Goal: Information Seeking & Learning: Learn about a topic

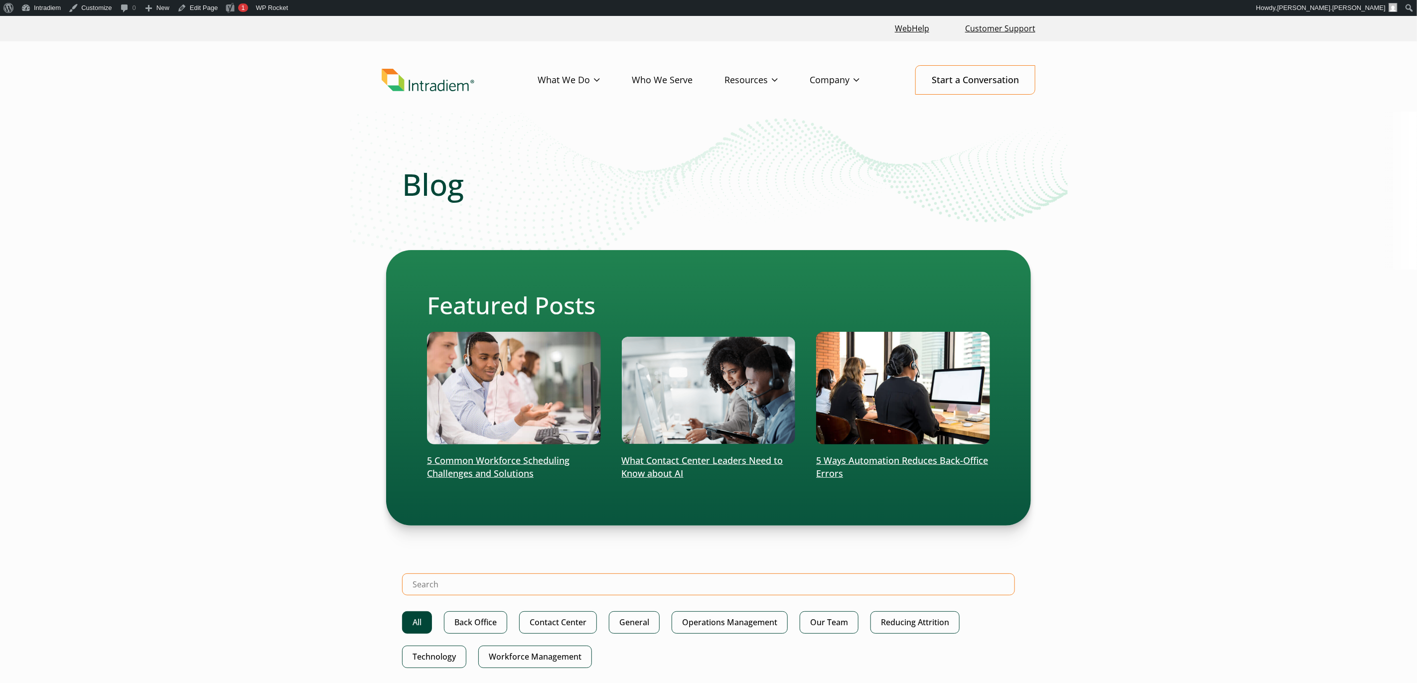
click at [721, 581] on input "Search Intradiem" at bounding box center [708, 585] width 613 height 22
type input "glossary"
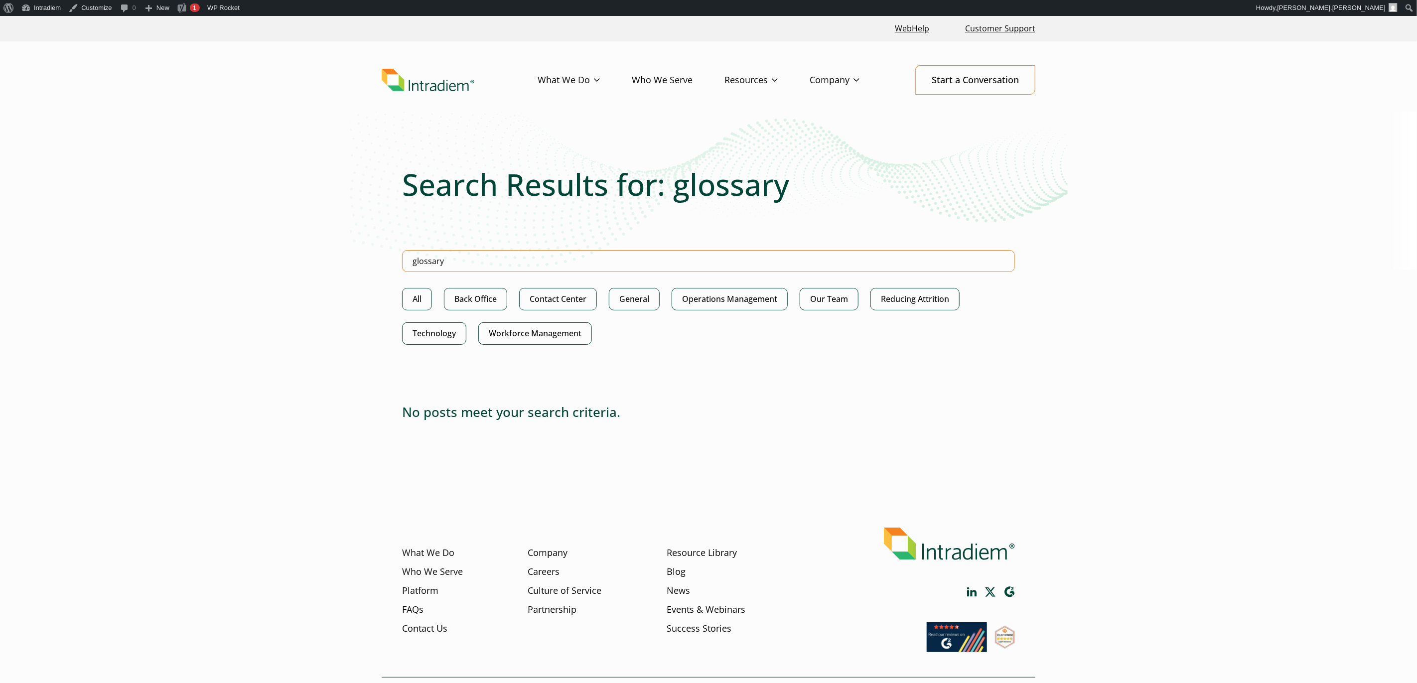
click at [725, 254] on input "glossary" at bounding box center [708, 261] width 613 height 22
type input "acro"
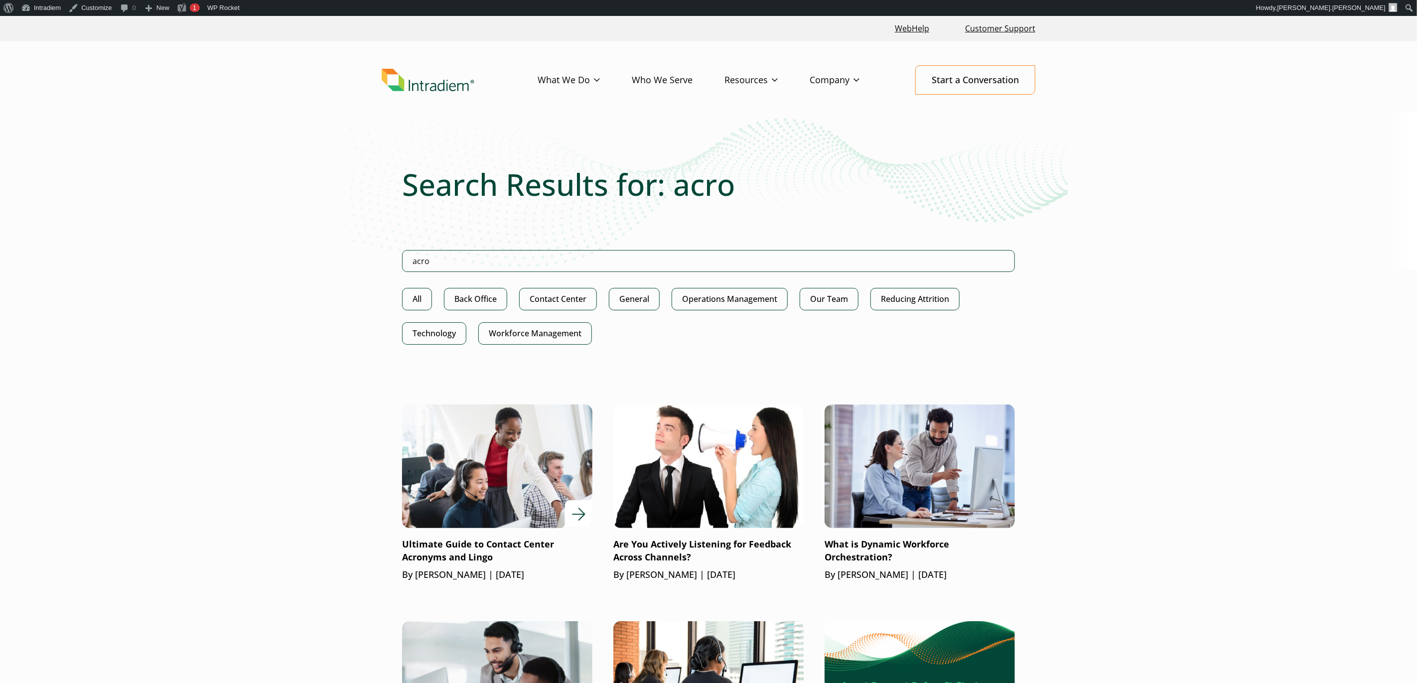
click at [541, 438] on img at bounding box center [497, 466] width 228 height 149
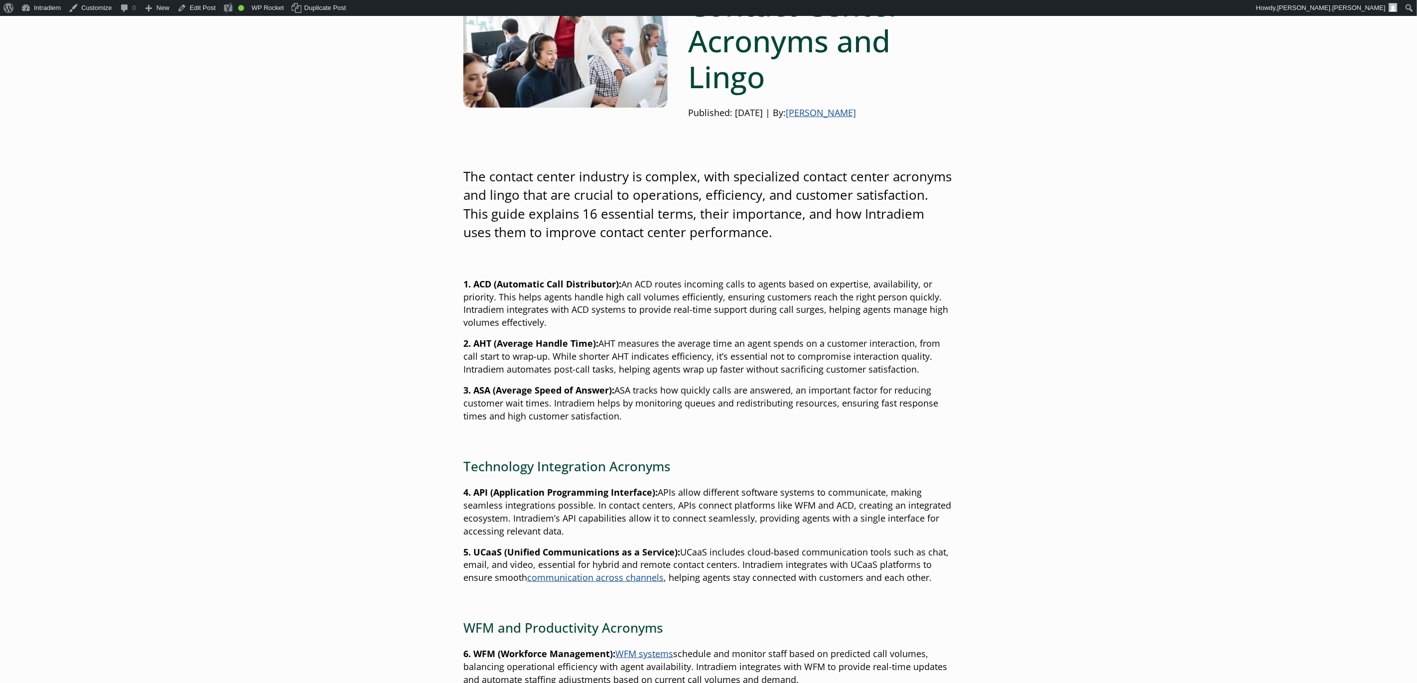
scroll to position [185, 0]
click at [199, 11] on link "Edit Post" at bounding box center [196, 8] width 46 height 16
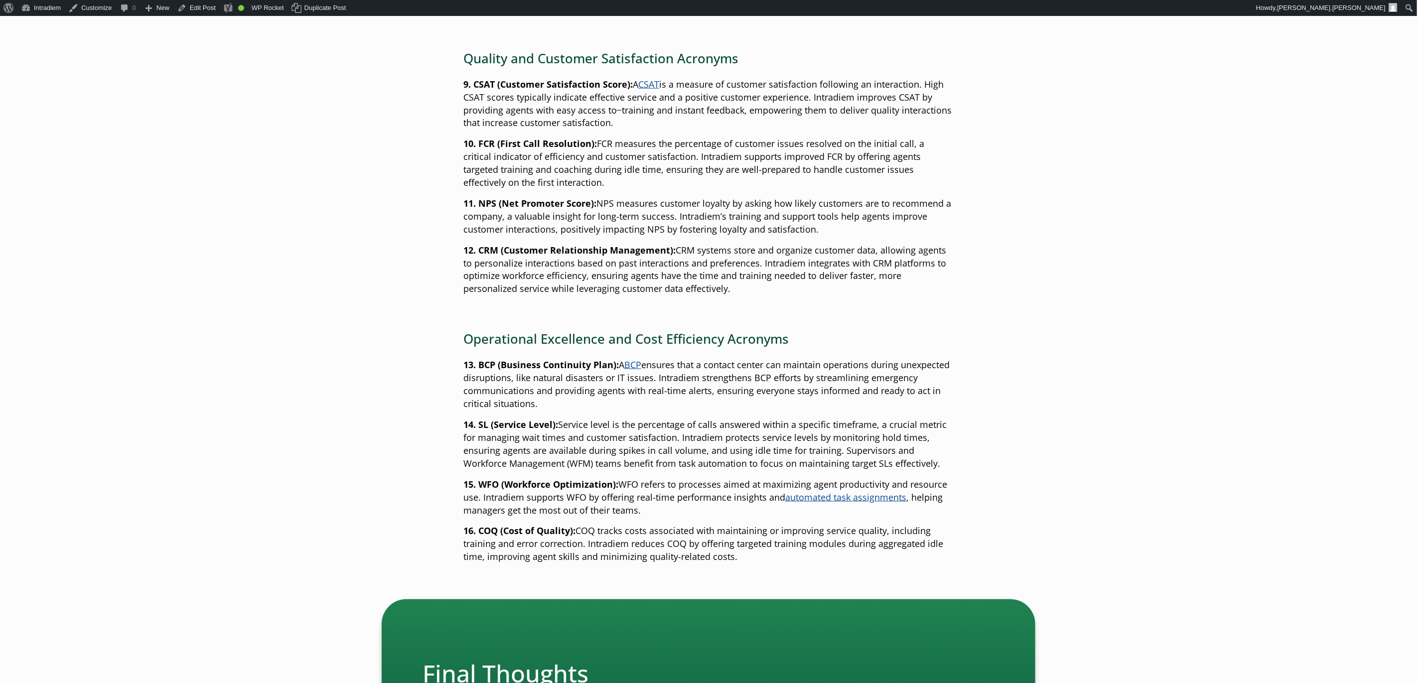
scroll to position [961, 0]
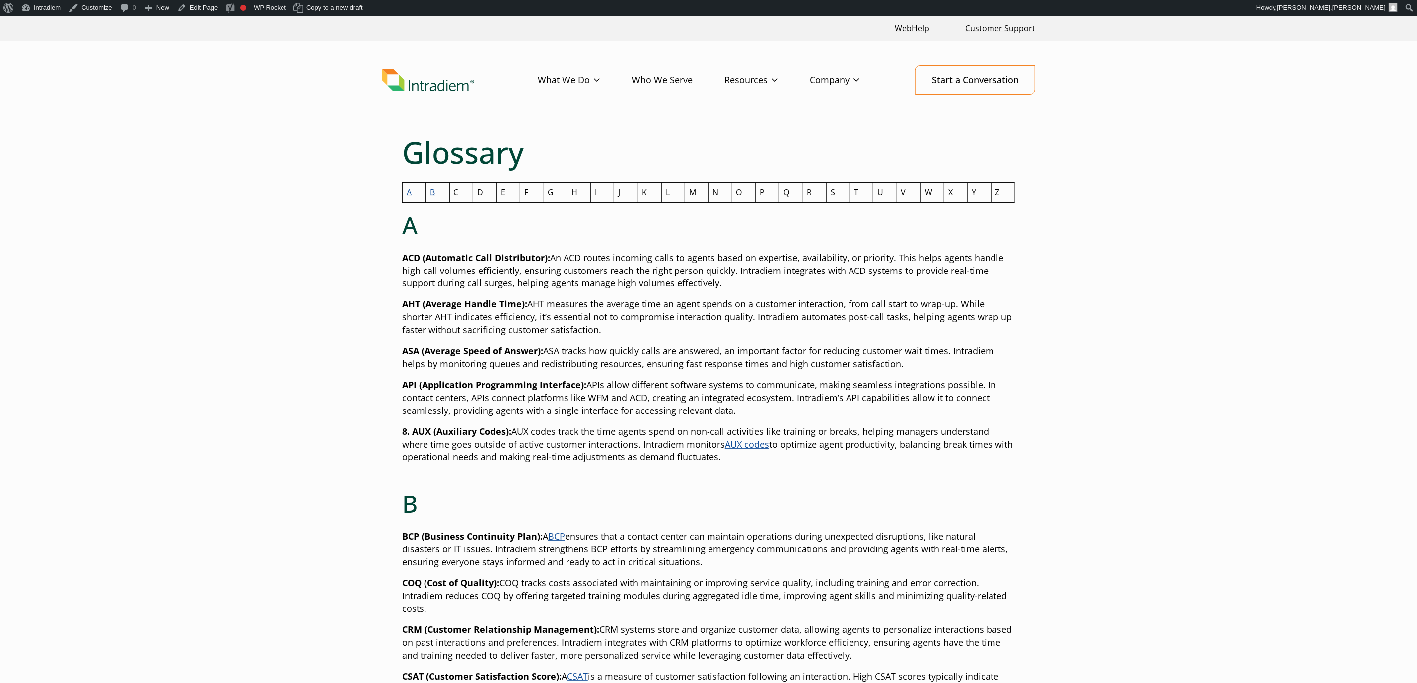
click at [431, 191] on link "B" at bounding box center [432, 192] width 5 height 11
click at [433, 195] on link "B" at bounding box center [432, 192] width 5 height 11
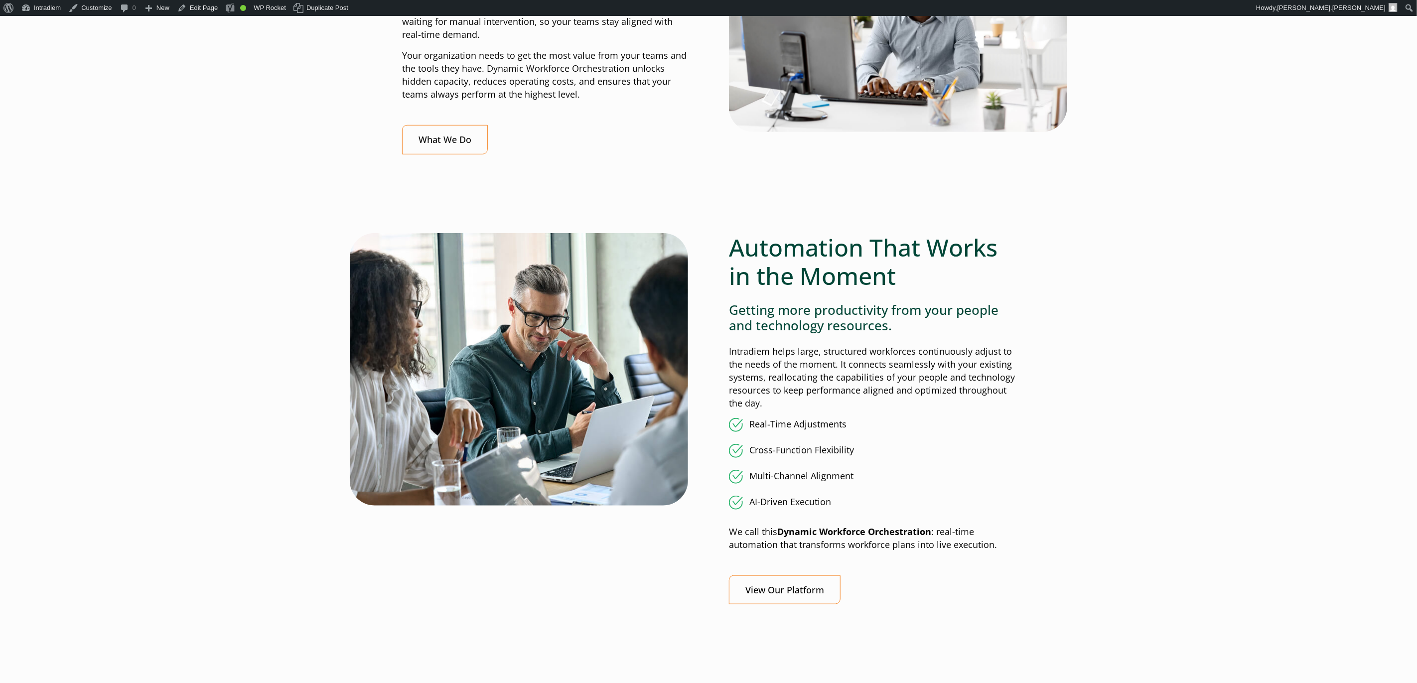
scroll to position [589, 0]
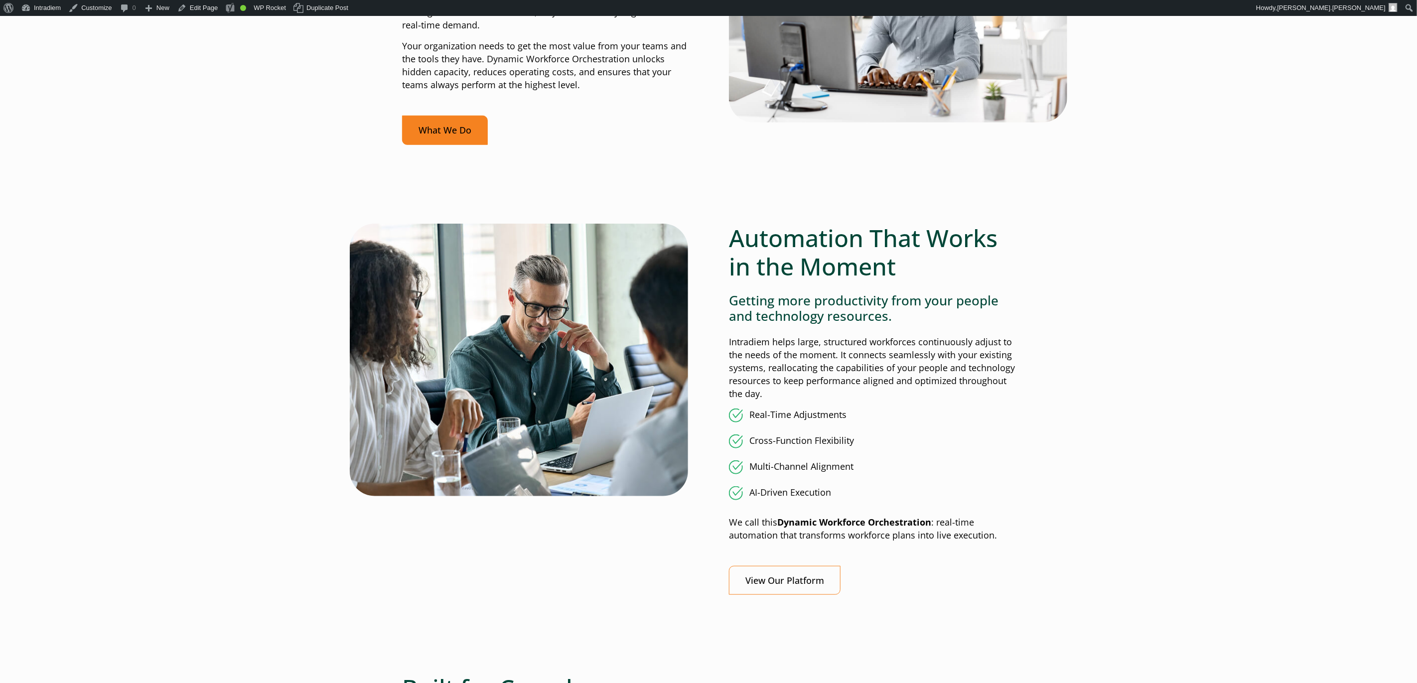
click at [460, 130] on link "What We Do" at bounding box center [445, 130] width 86 height 29
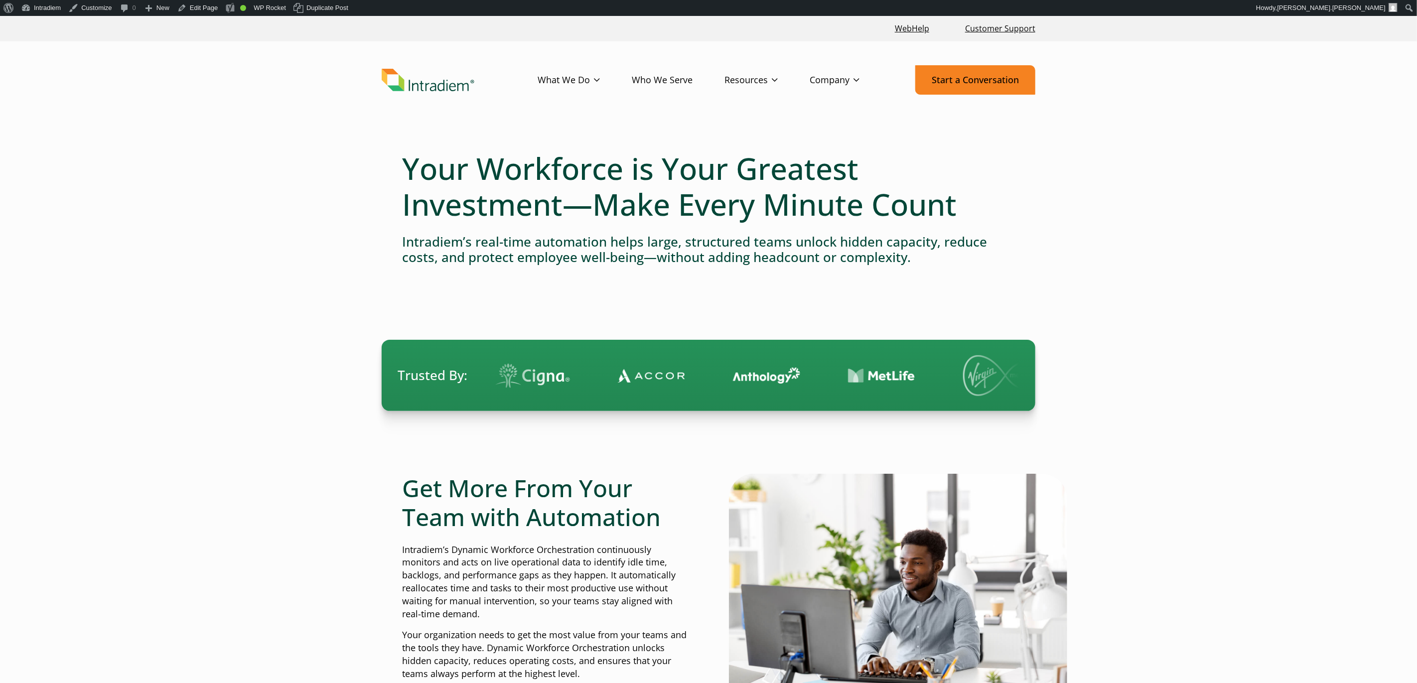
click at [981, 81] on link "Start a Conversation" at bounding box center [976, 79] width 120 height 29
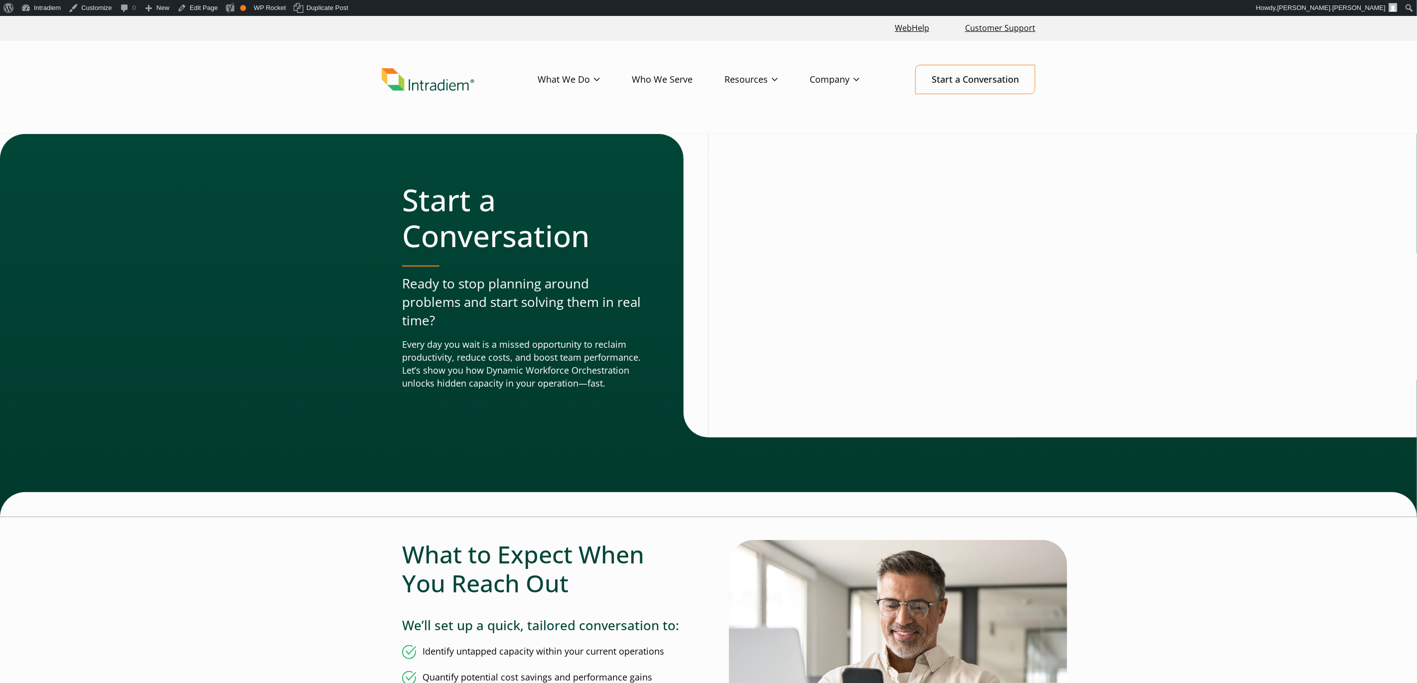
scroll to position [1, 0]
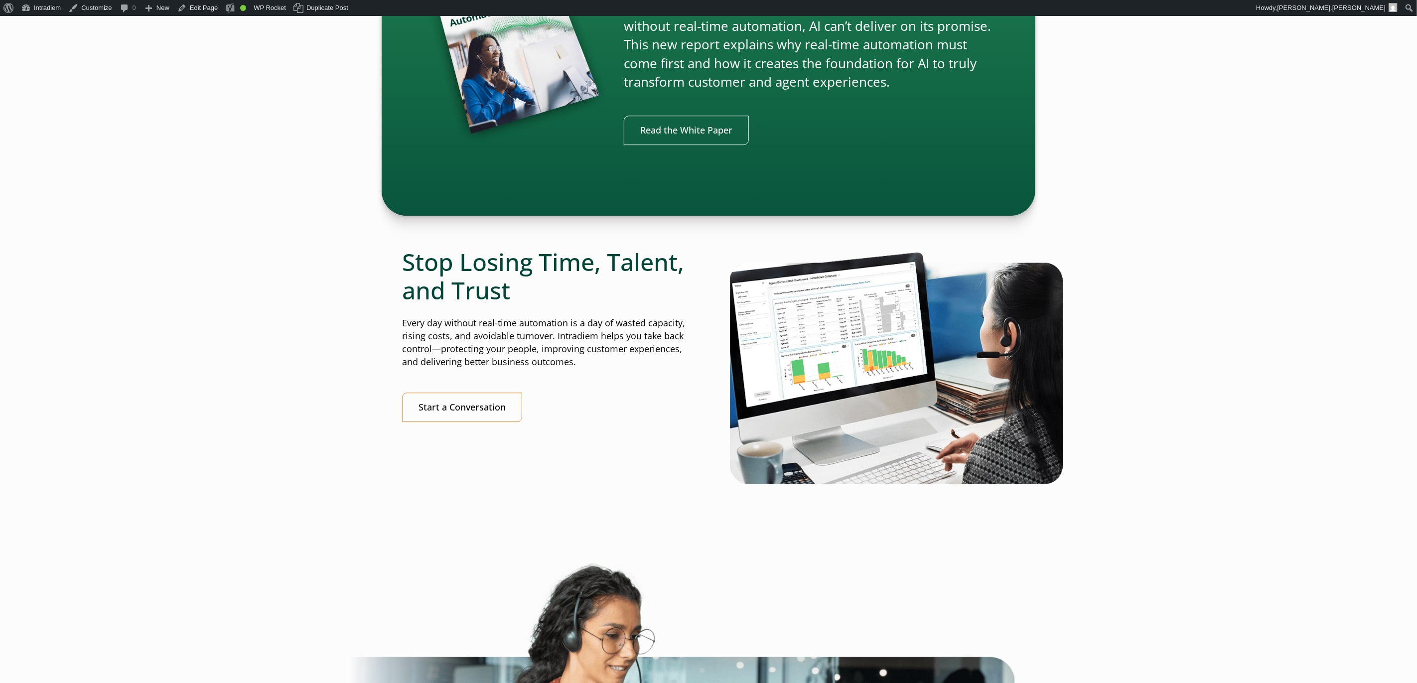
scroll to position [2436, 0]
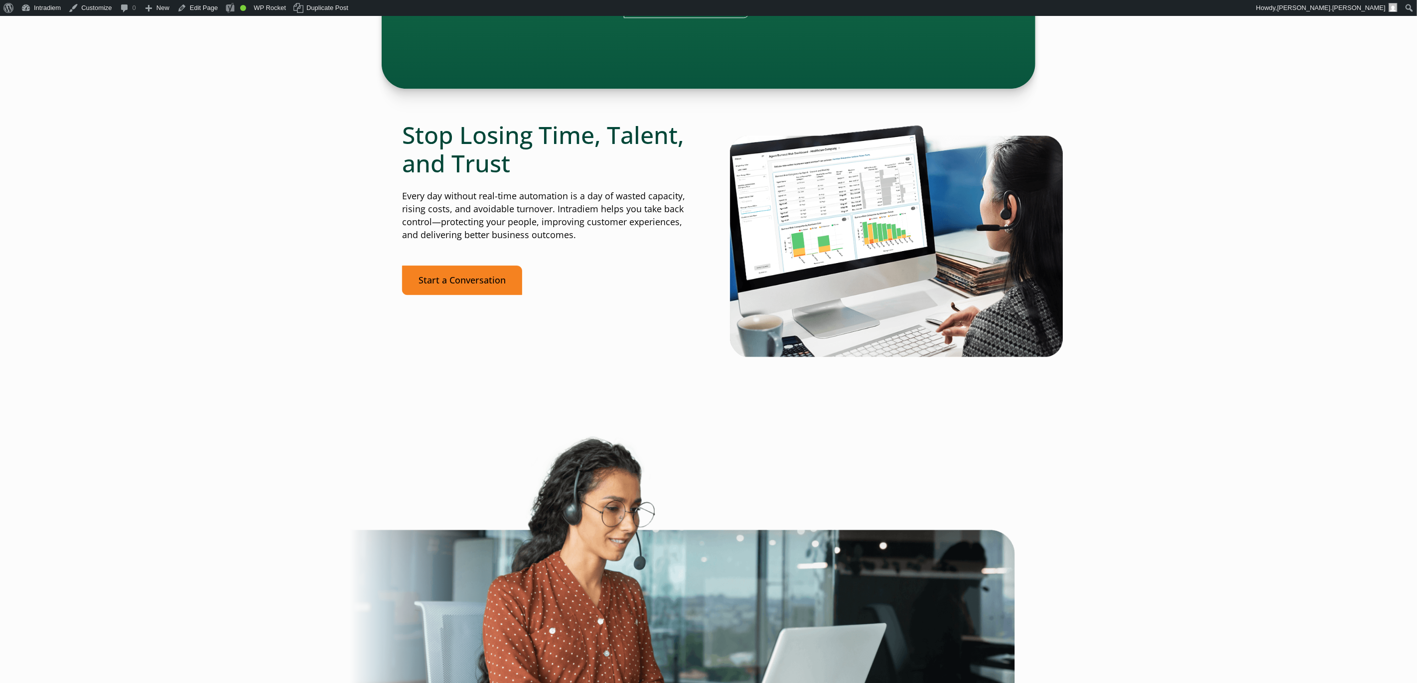
click at [422, 287] on link "Start a Conversation" at bounding box center [462, 280] width 120 height 29
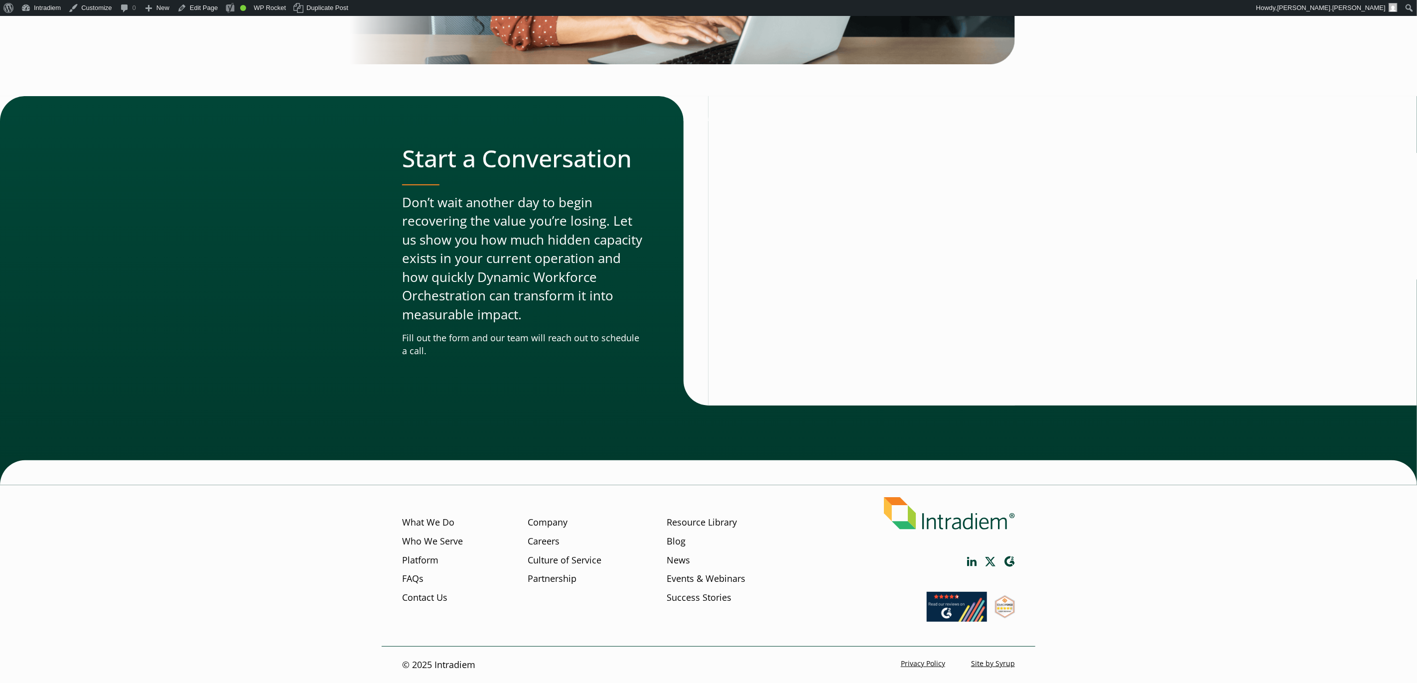
scroll to position [3140, 0]
click at [208, 9] on link "Edit Page" at bounding box center [197, 8] width 48 height 16
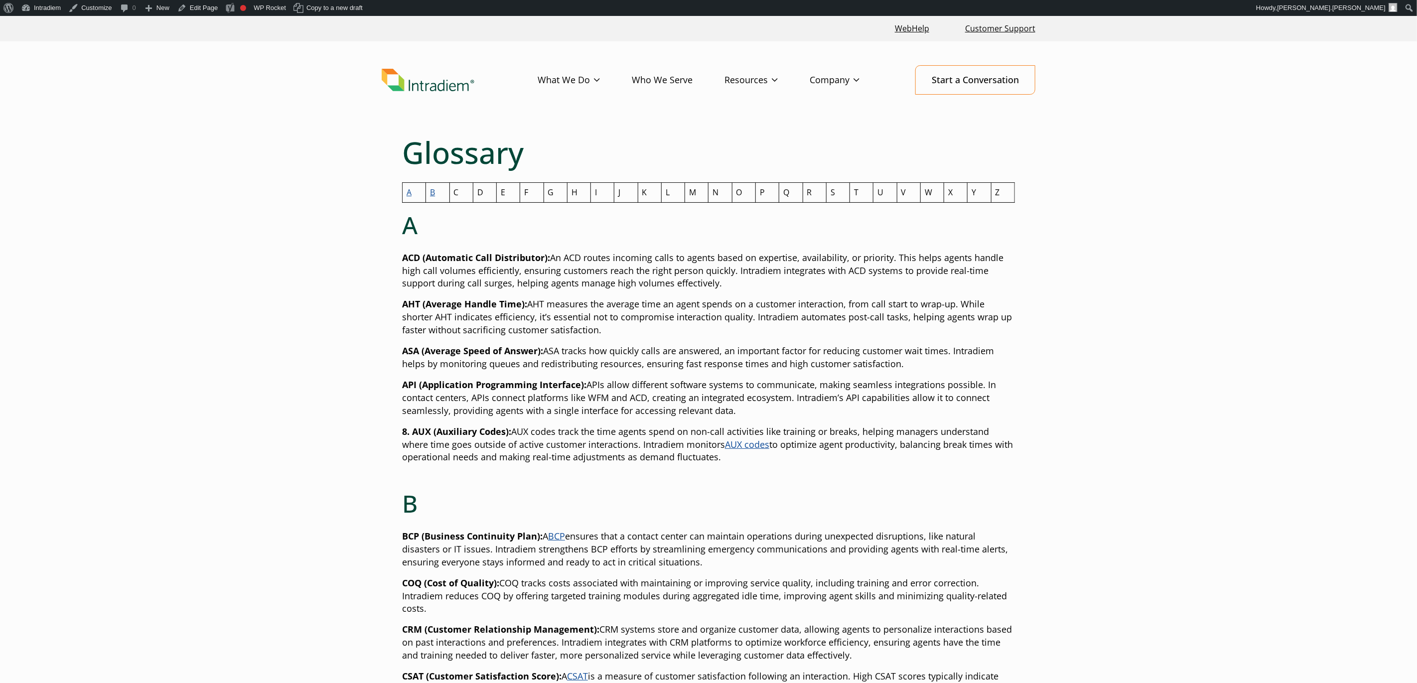
click at [434, 195] on link "B" at bounding box center [432, 192] width 5 height 11
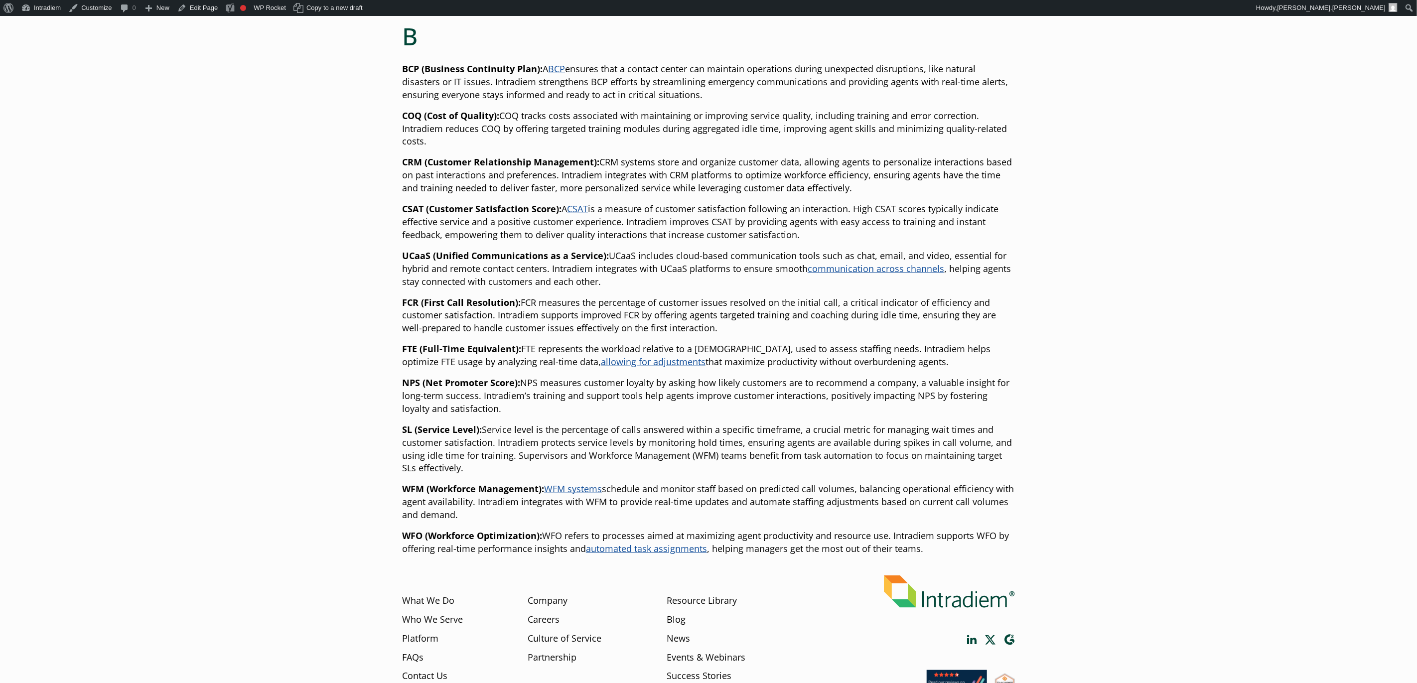
scroll to position [473, 0]
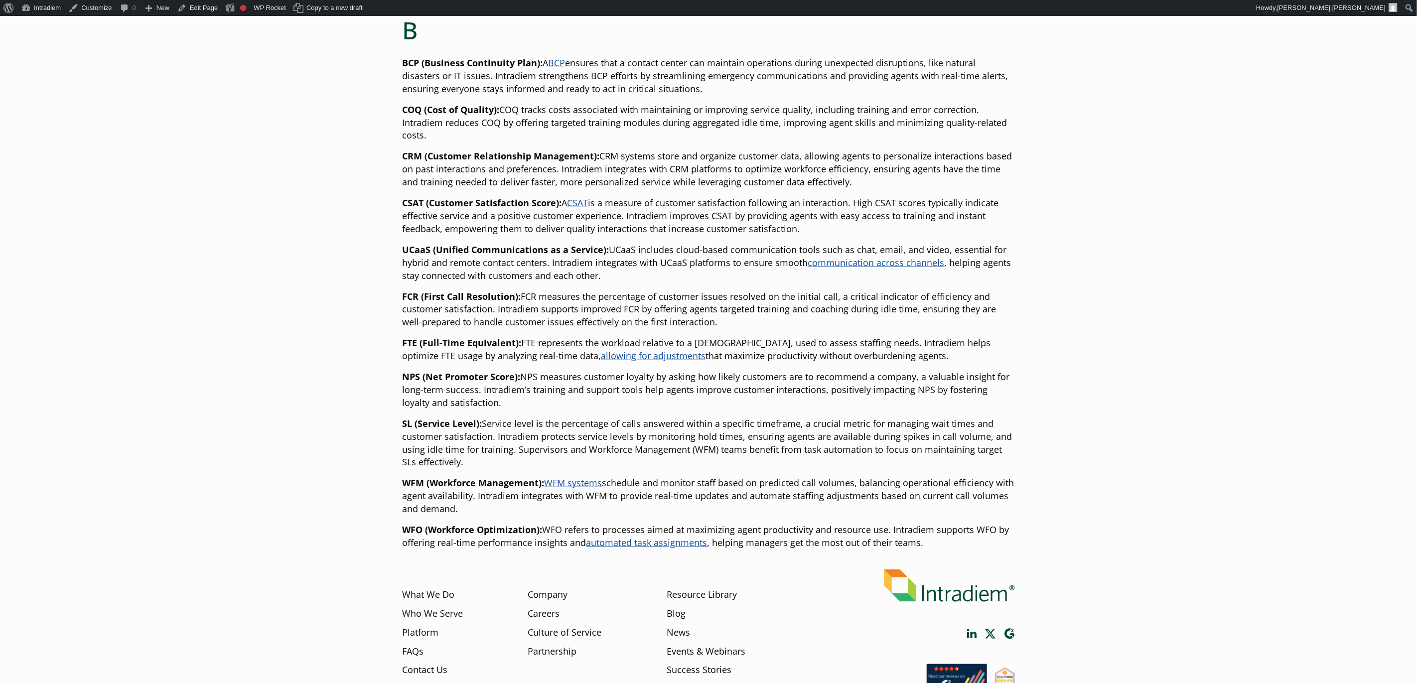
drag, startPoint x: 504, startPoint y: 125, endPoint x: 323, endPoint y: 179, distance: 189.0
click at [503, 125] on p "COQ (Cost of Quality): COQ tracks costs associated with maintaining or improvin…" at bounding box center [708, 123] width 613 height 39
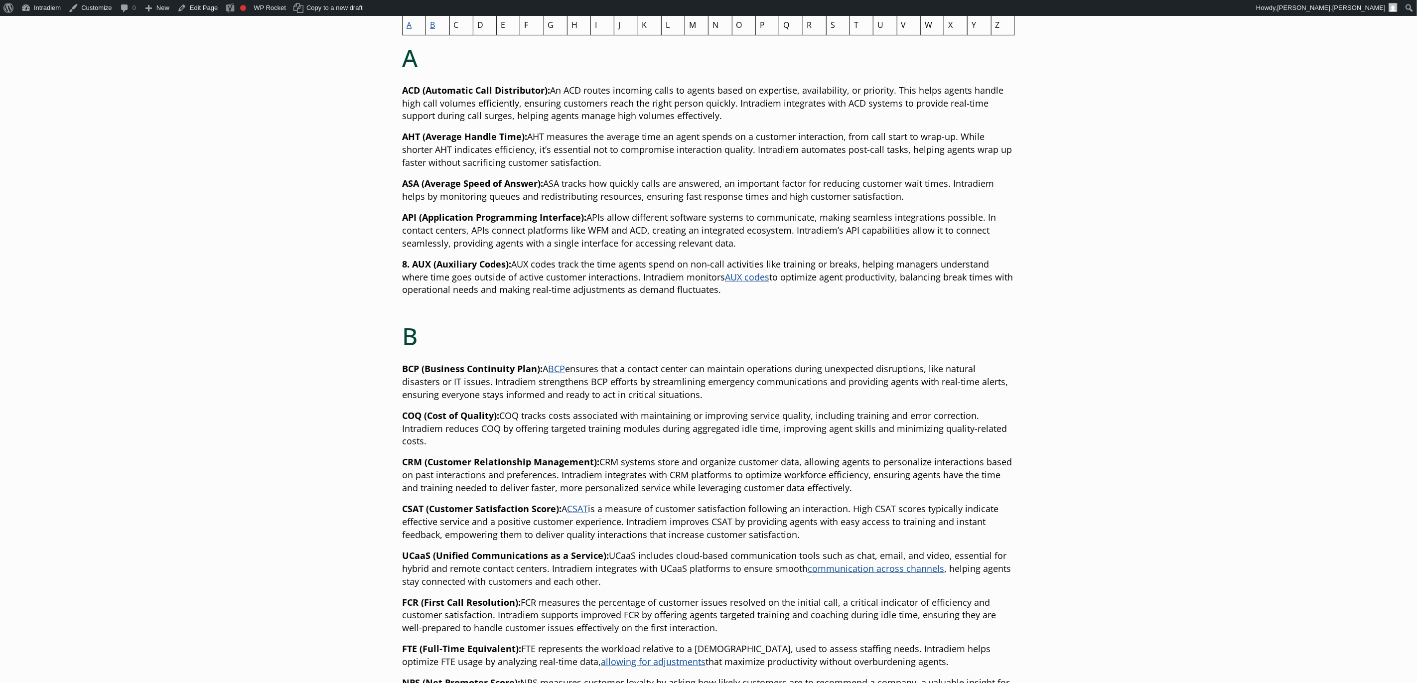
scroll to position [0, 0]
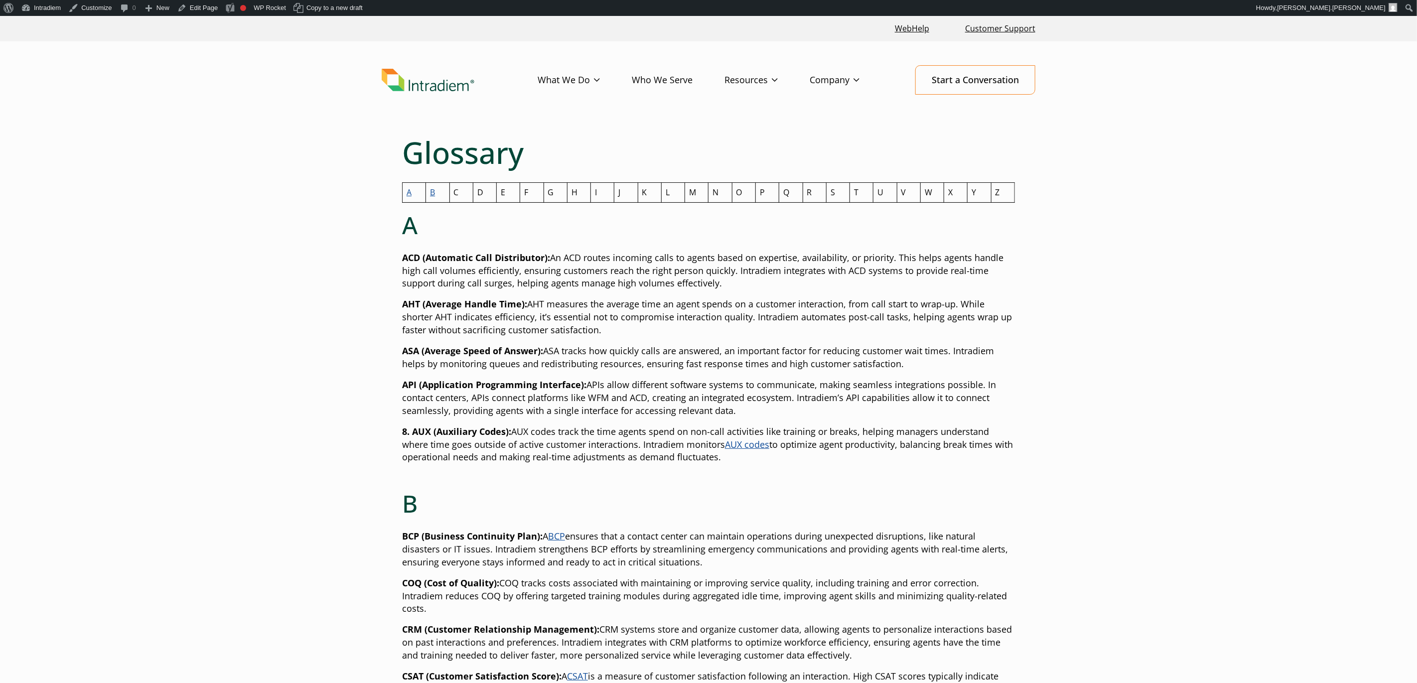
click at [405, 194] on td "A" at bounding box center [414, 193] width 23 height 20
click at [409, 194] on link "A" at bounding box center [409, 192] width 5 height 11
click at [202, 3] on link "Edit Page" at bounding box center [197, 8] width 48 height 16
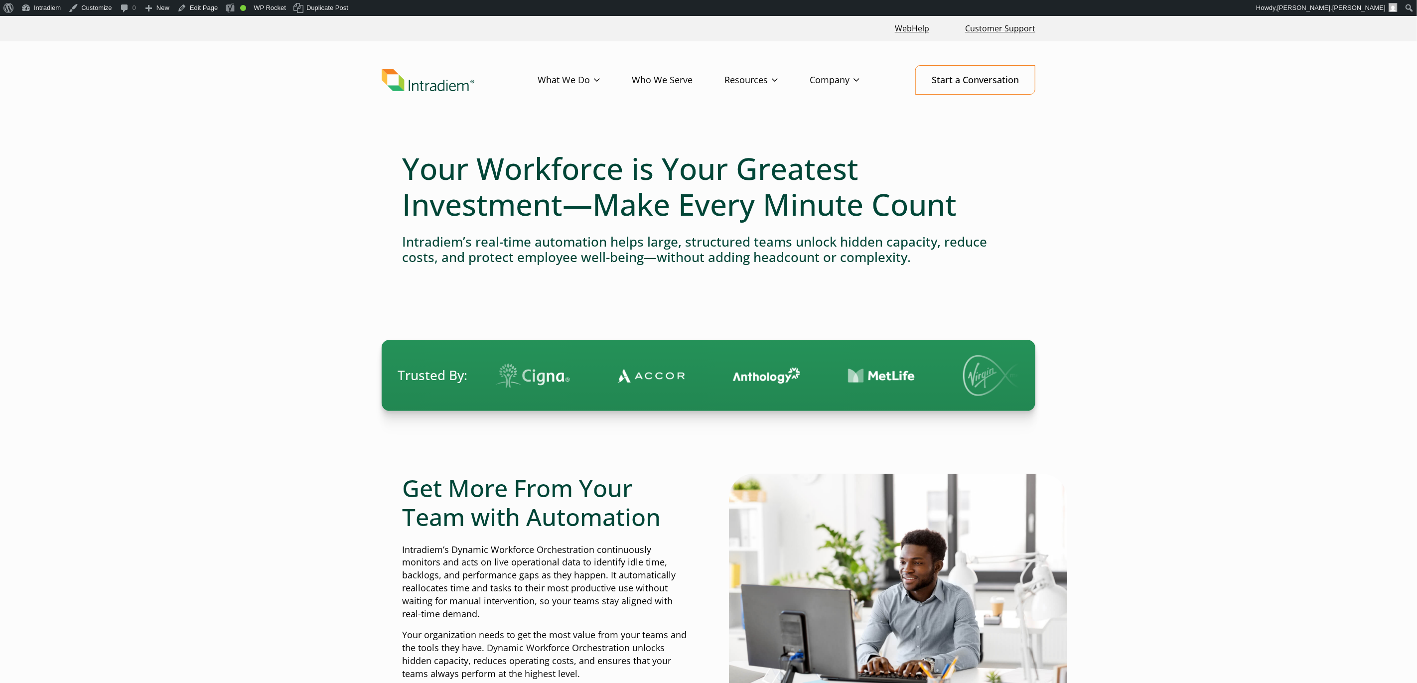
click at [732, 102] on link "Blog" at bounding box center [733, 100] width 16 height 11
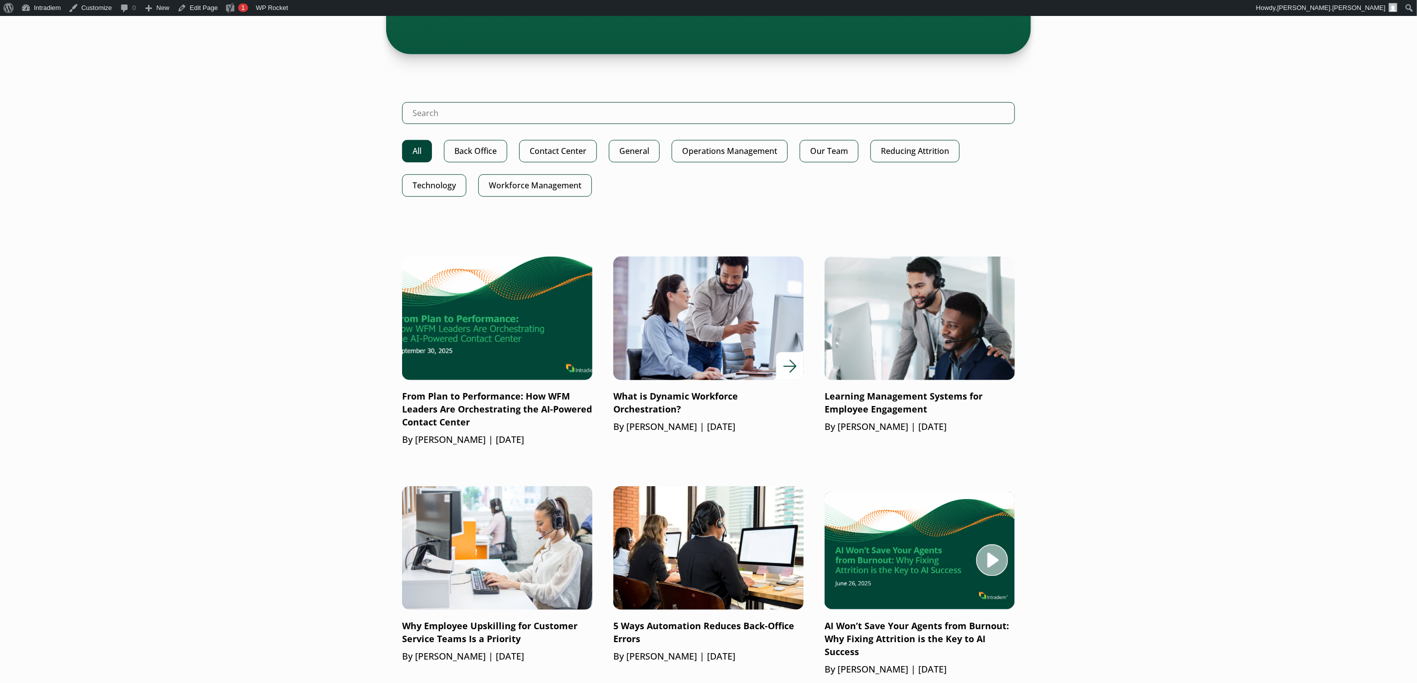
scroll to position [475, 0]
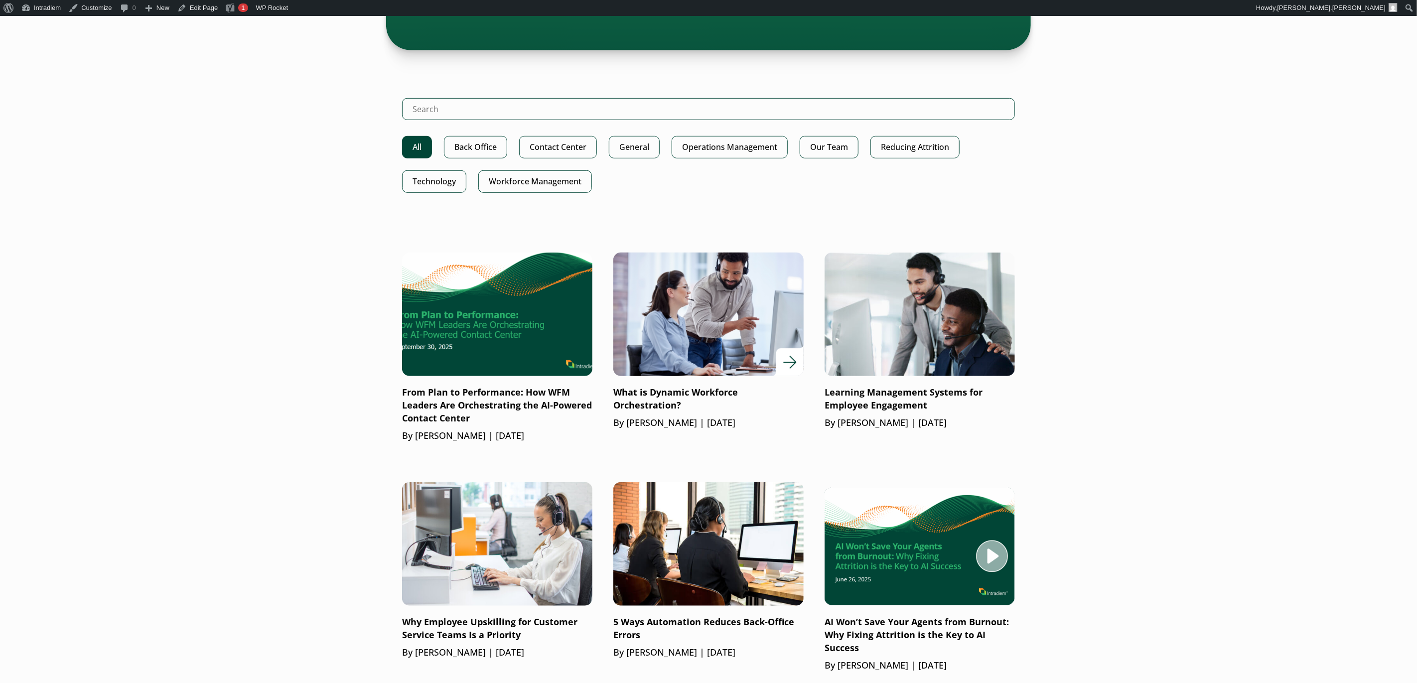
click at [756, 327] on img at bounding box center [709, 314] width 228 height 149
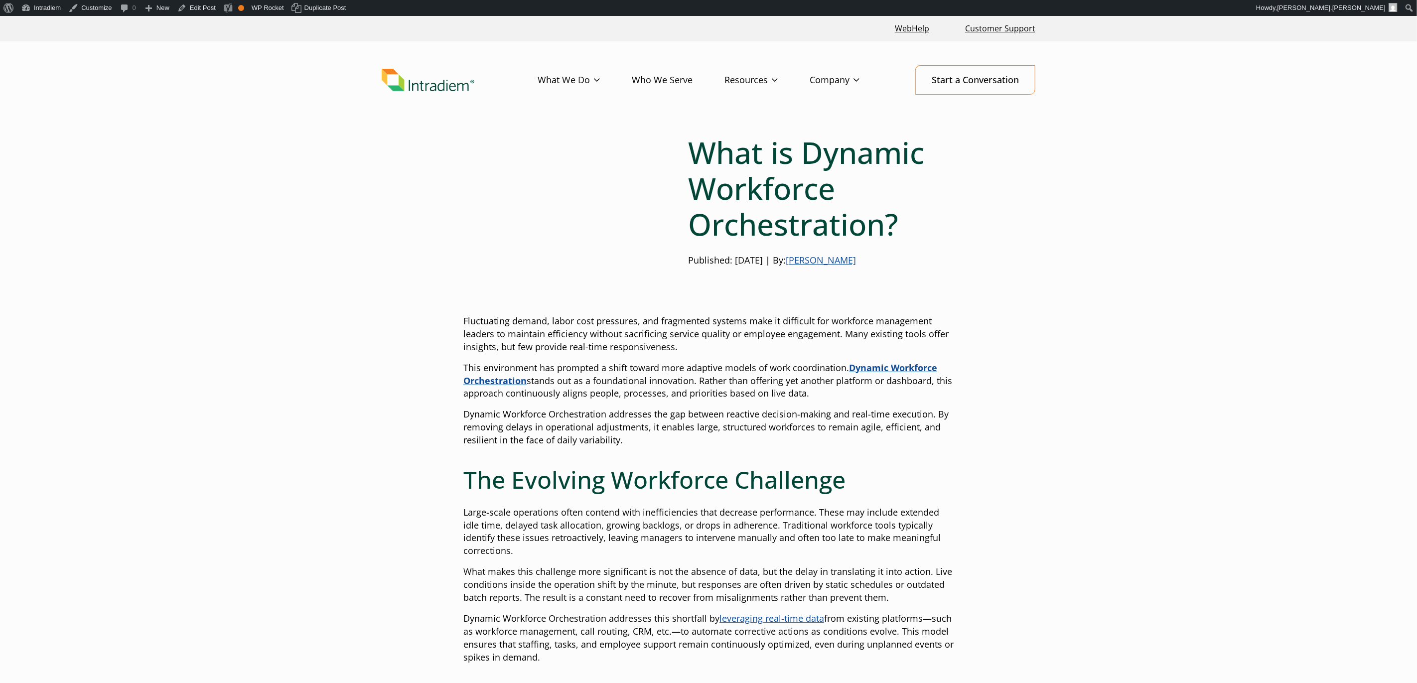
click at [878, 366] on strong "Dynamic Workforce Orchestration" at bounding box center [701, 374] width 474 height 25
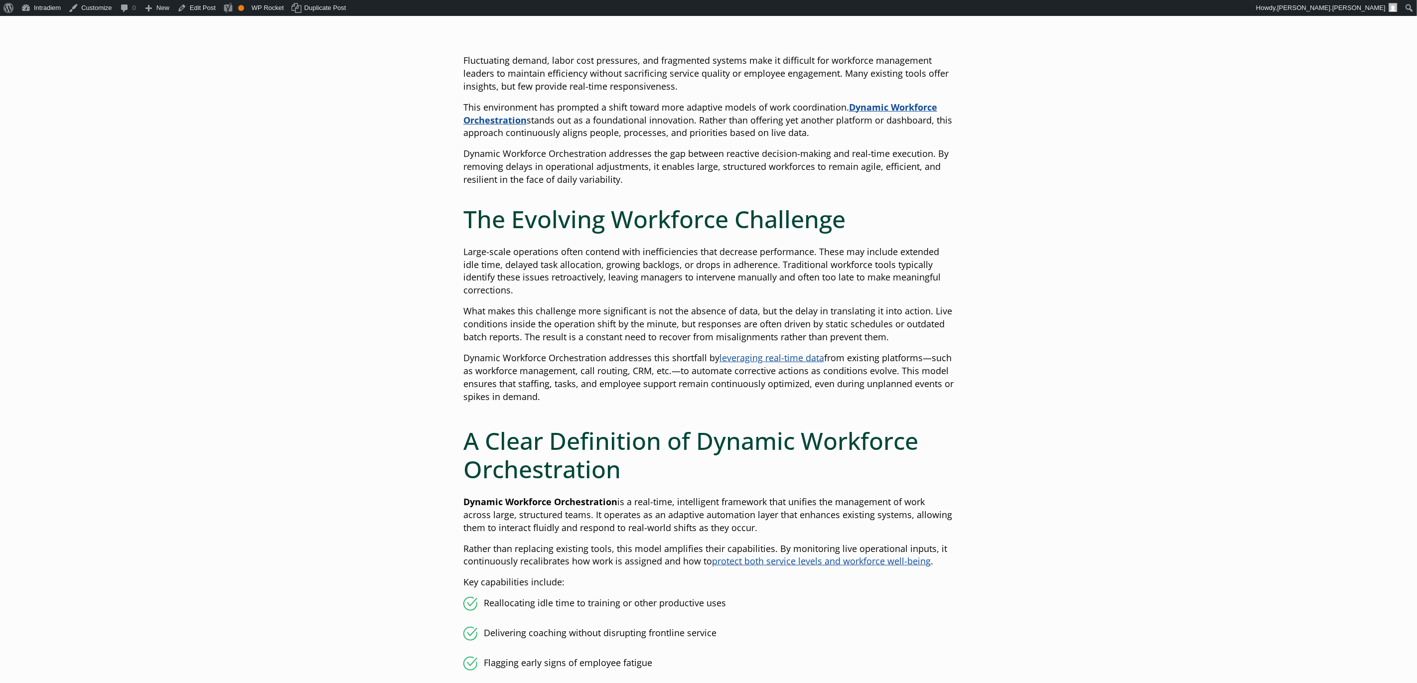
scroll to position [262, 0]
drag, startPoint x: 634, startPoint y: 500, endPoint x: 727, endPoint y: 525, distance: 96.0
click at [727, 525] on p "Dynamic Workforce Orchestration is a real-time, intelligent framework that unif…" at bounding box center [709, 513] width 490 height 39
copy p "a real-time, intelligent framework that unifies the management of work across l…"
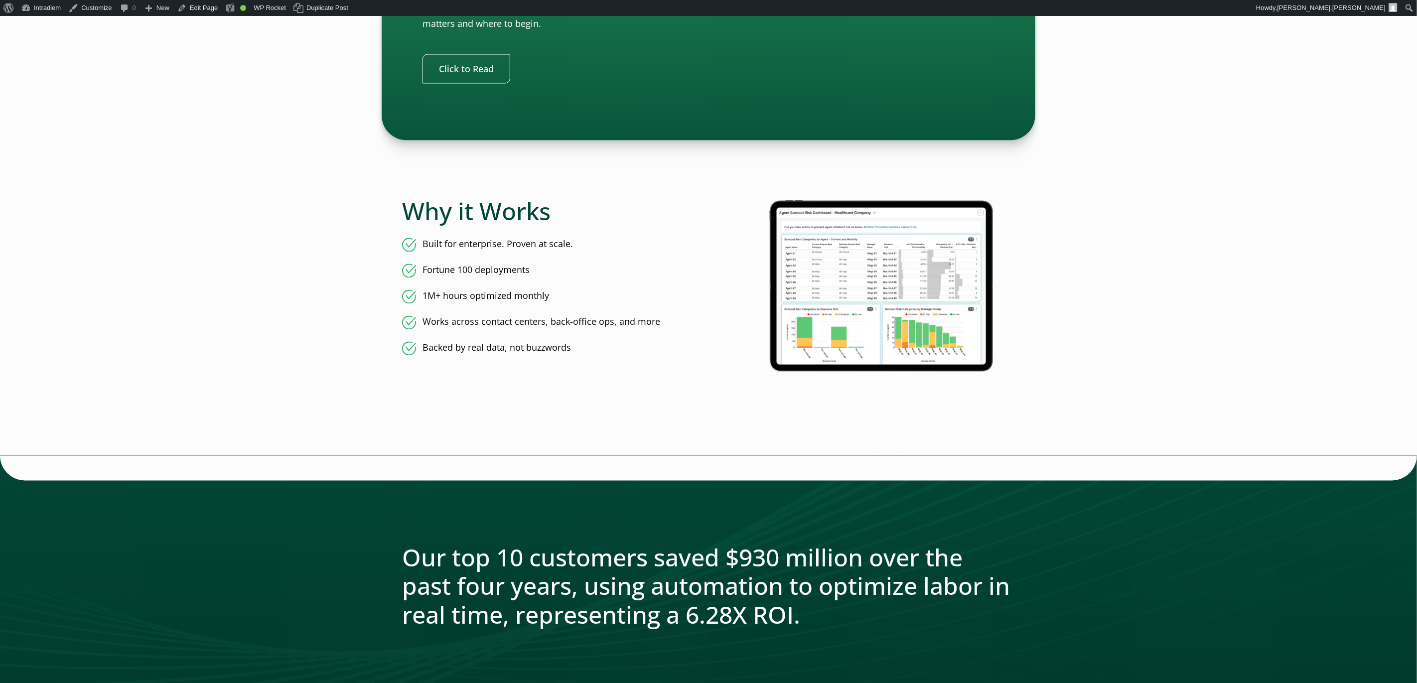
scroll to position [1458, 0]
